Goal: Information Seeking & Learning: Find specific fact

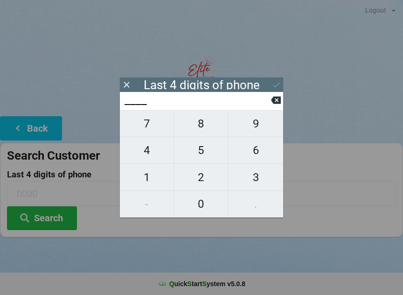
click at [258, 179] on span "3" at bounding box center [256, 178] width 55 height 20
type input "3___"
click at [142, 150] on span "4" at bounding box center [147, 150] width 54 height 20
type input "34__"
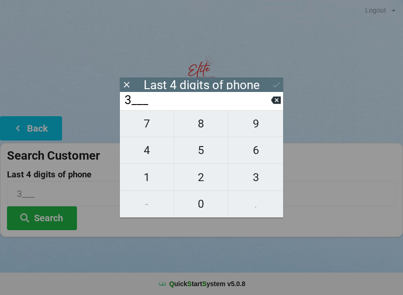
type input "34__"
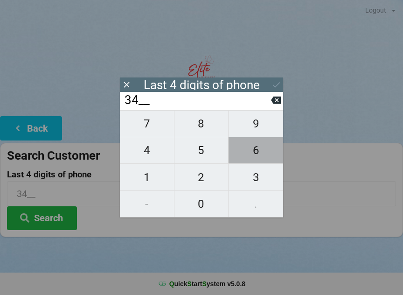
click at [255, 152] on span "6" at bounding box center [256, 150] width 55 height 20
type input "346_"
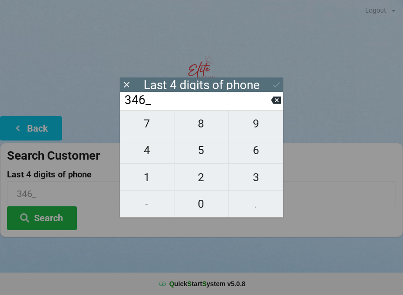
click at [153, 179] on span "1" at bounding box center [147, 178] width 54 height 20
type input "3461"
click at [278, 84] on icon at bounding box center [276, 85] width 7 height 6
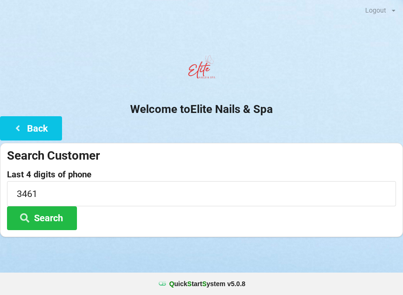
click at [58, 218] on button "Search" at bounding box center [42, 218] width 70 height 24
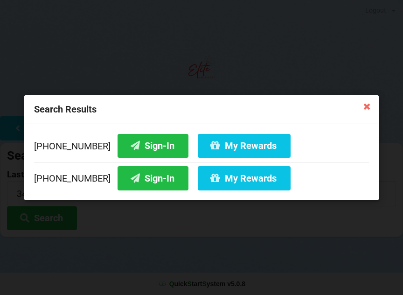
click at [142, 182] on button "Sign-In" at bounding box center [153, 178] width 71 height 24
